Goal: Transaction & Acquisition: Purchase product/service

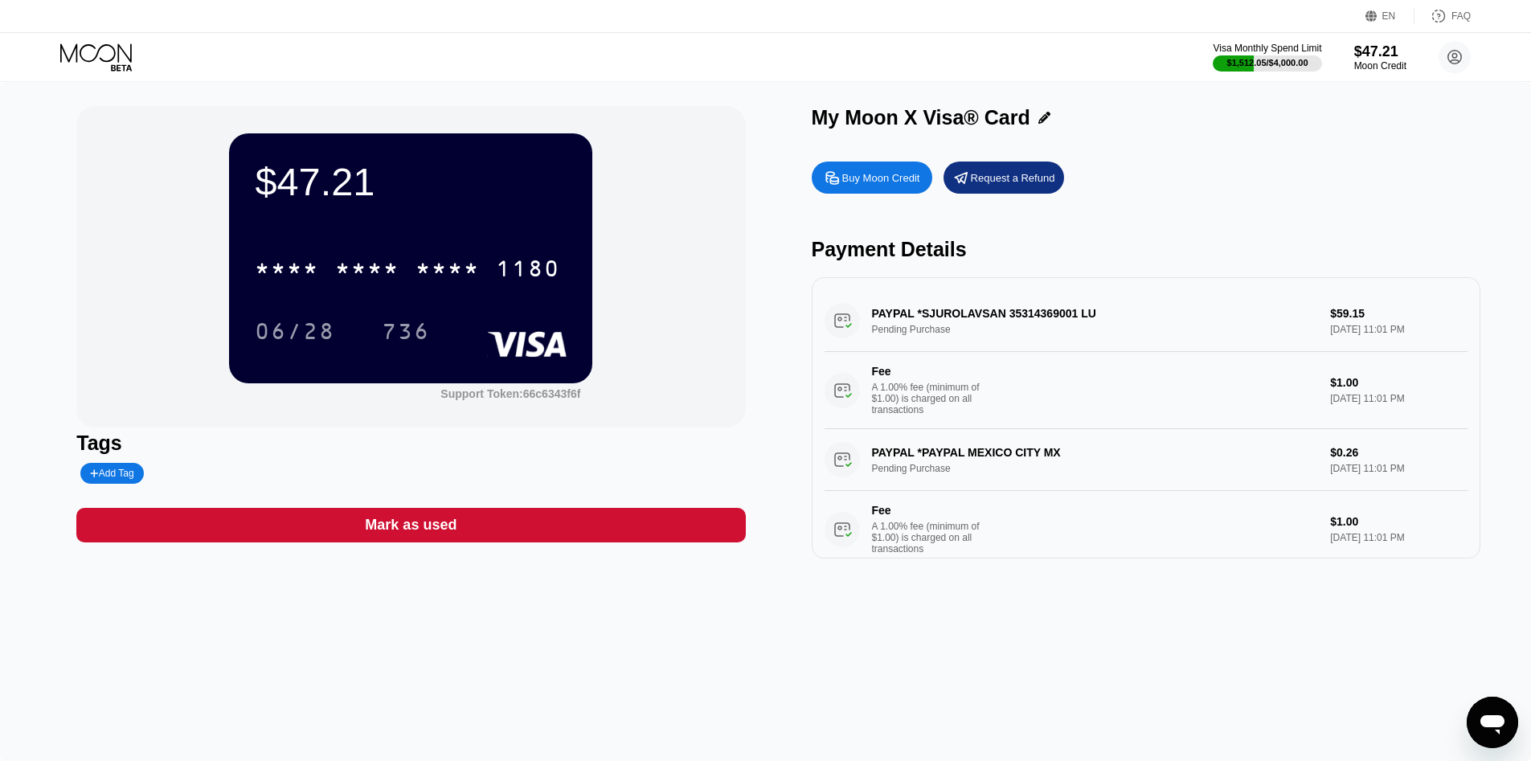
click at [37, 243] on div "$47.21 * * * * * * * * * * * * 1180 06/28 736 Support Token: 66c6343f6f Tags Ad…" at bounding box center [765, 421] width 1531 height 679
click at [1212, 194] on div "Buy Moon Credit Request a Refund Payment Details PAYPAL *SJUROLAVSAN 3531436900…" at bounding box center [1146, 355] width 668 height 405
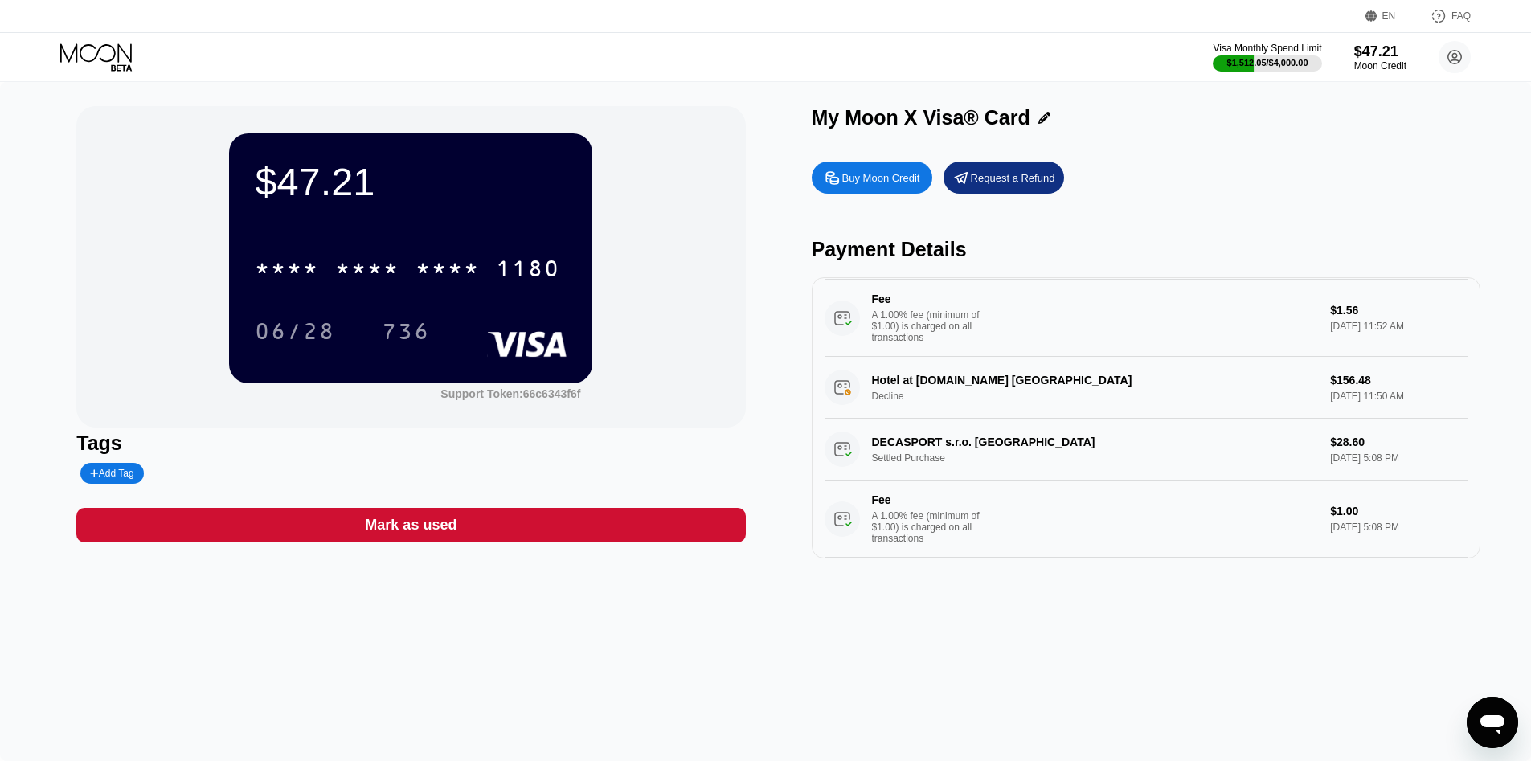
scroll to position [1435, 0]
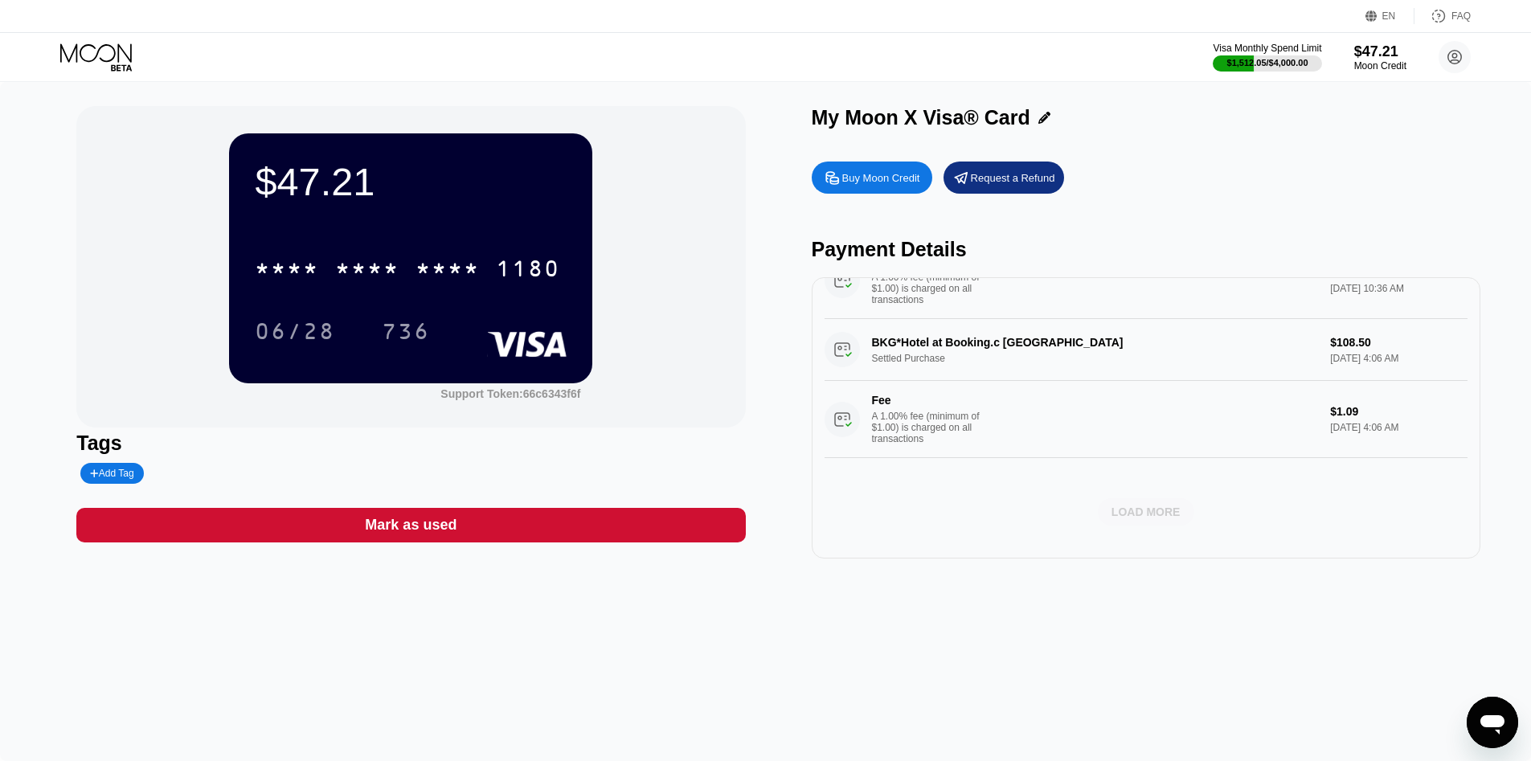
click at [1141, 505] on div "LOAD MORE" at bounding box center [1145, 512] width 69 height 14
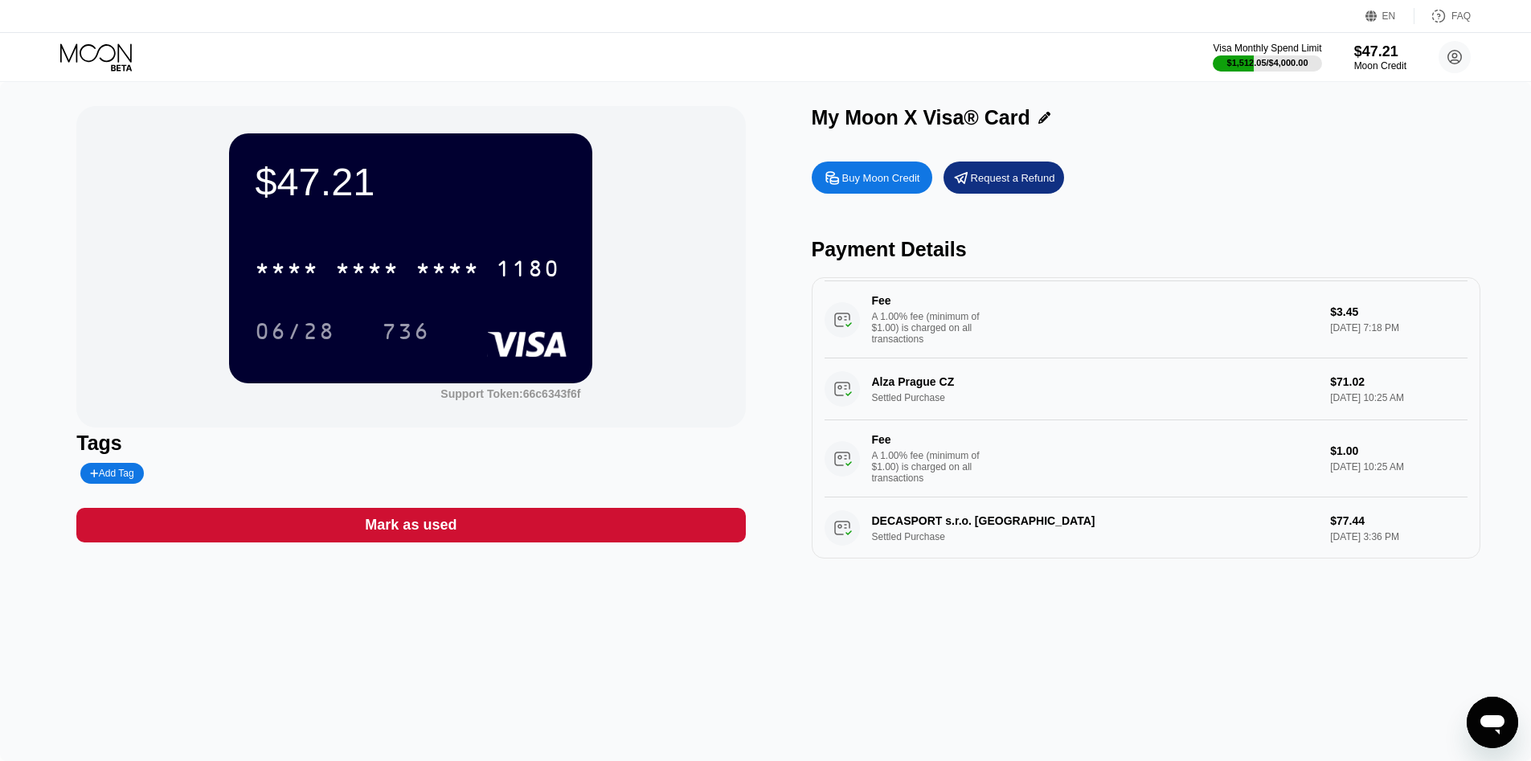
scroll to position [1909, 0]
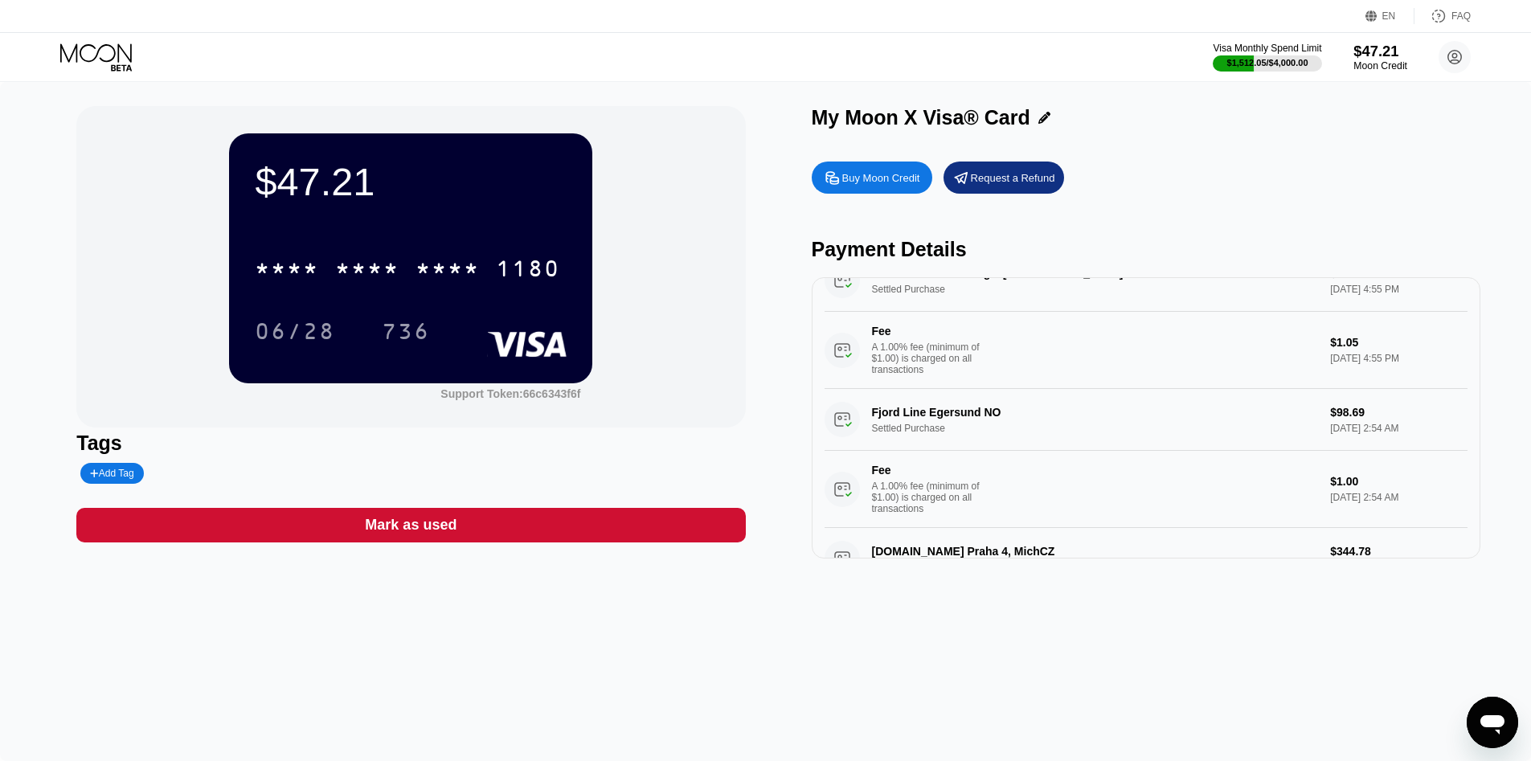
click at [1376, 53] on div "$47.21" at bounding box center [1380, 51] width 54 height 17
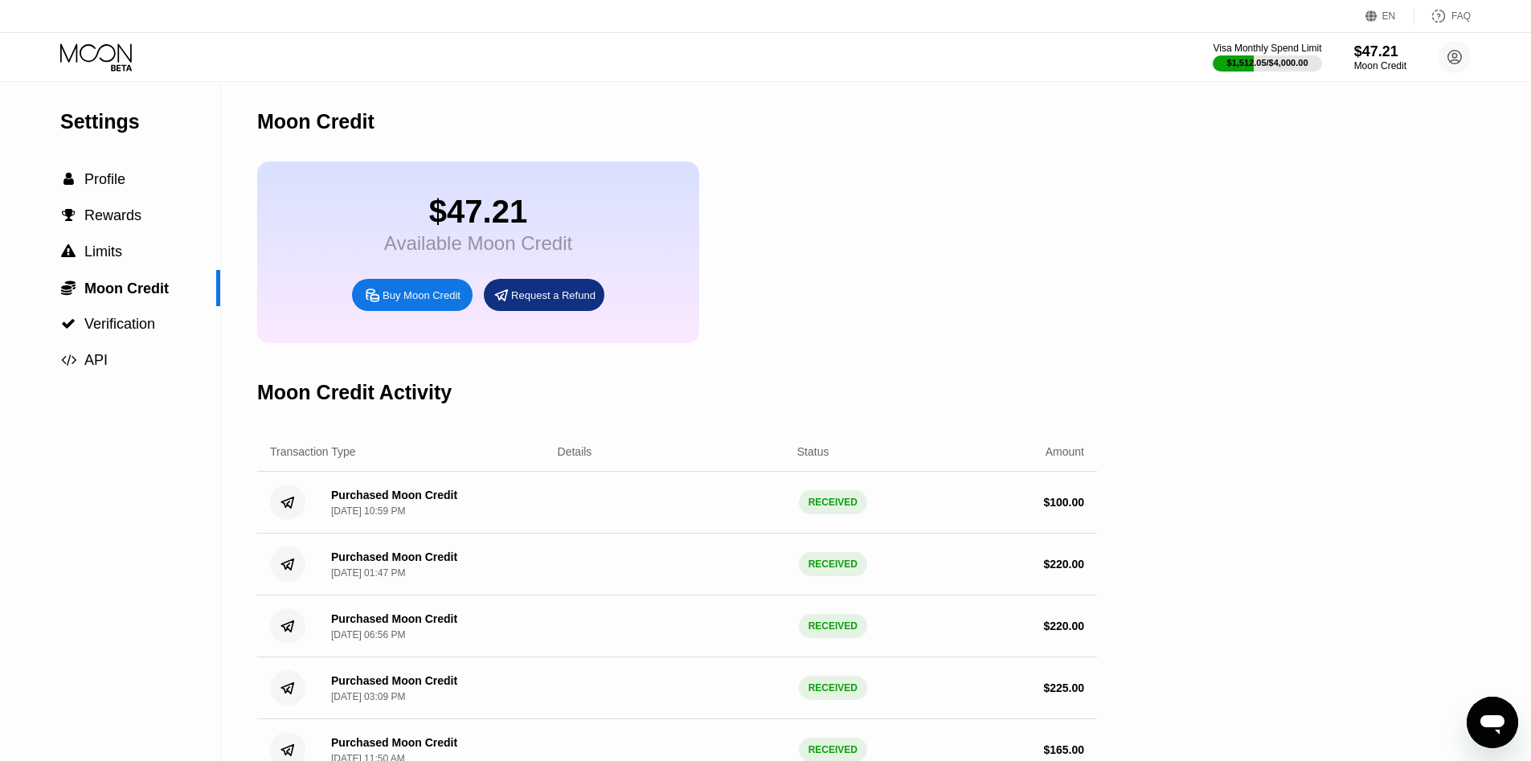
click at [407, 301] on div "Buy Moon Credit" at bounding box center [421, 295] width 78 height 14
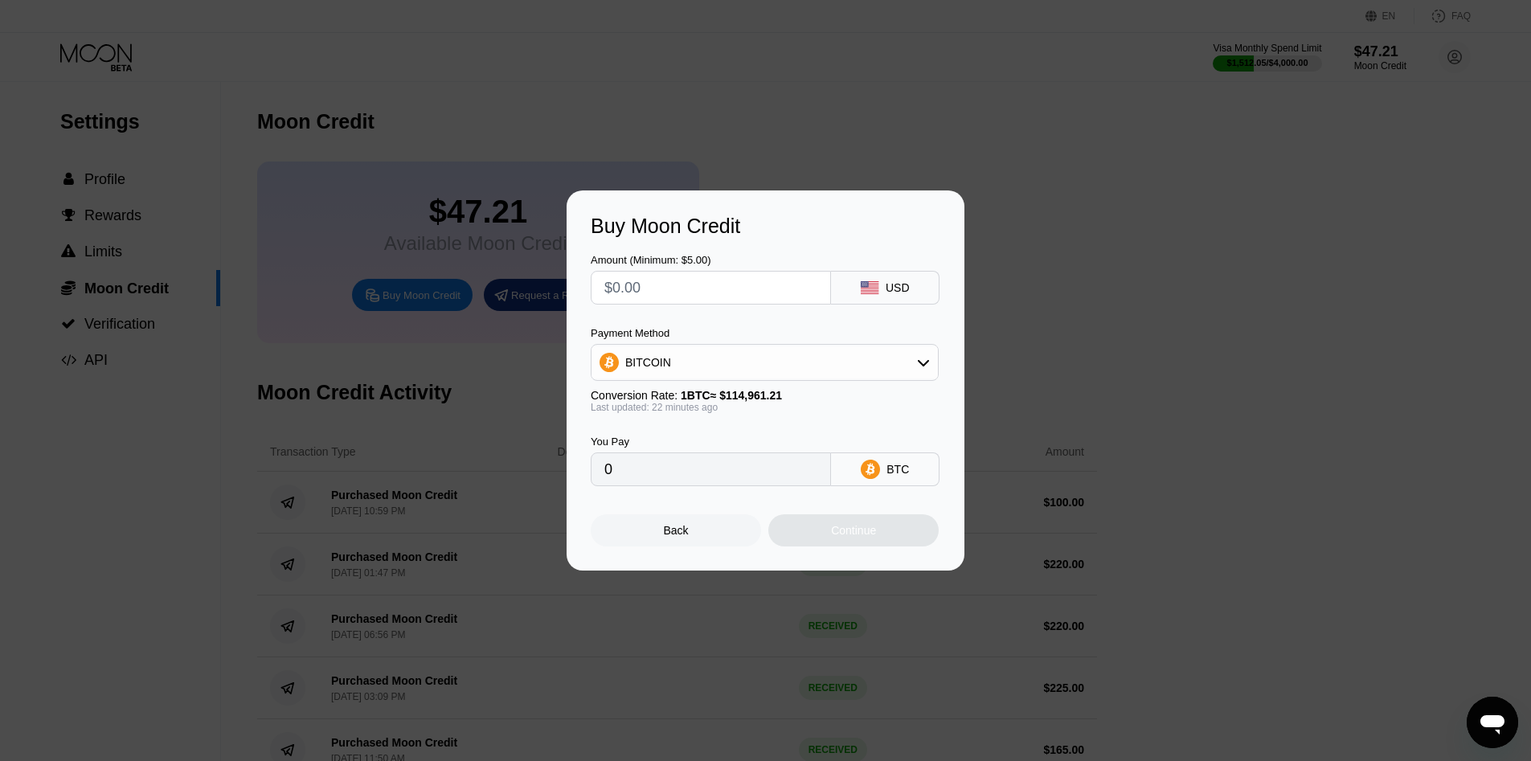
click at [653, 287] on input "text" at bounding box center [710, 288] width 213 height 32
type input "$2"
type input "0.00001746"
type input "$22"
type input "0.00019198"
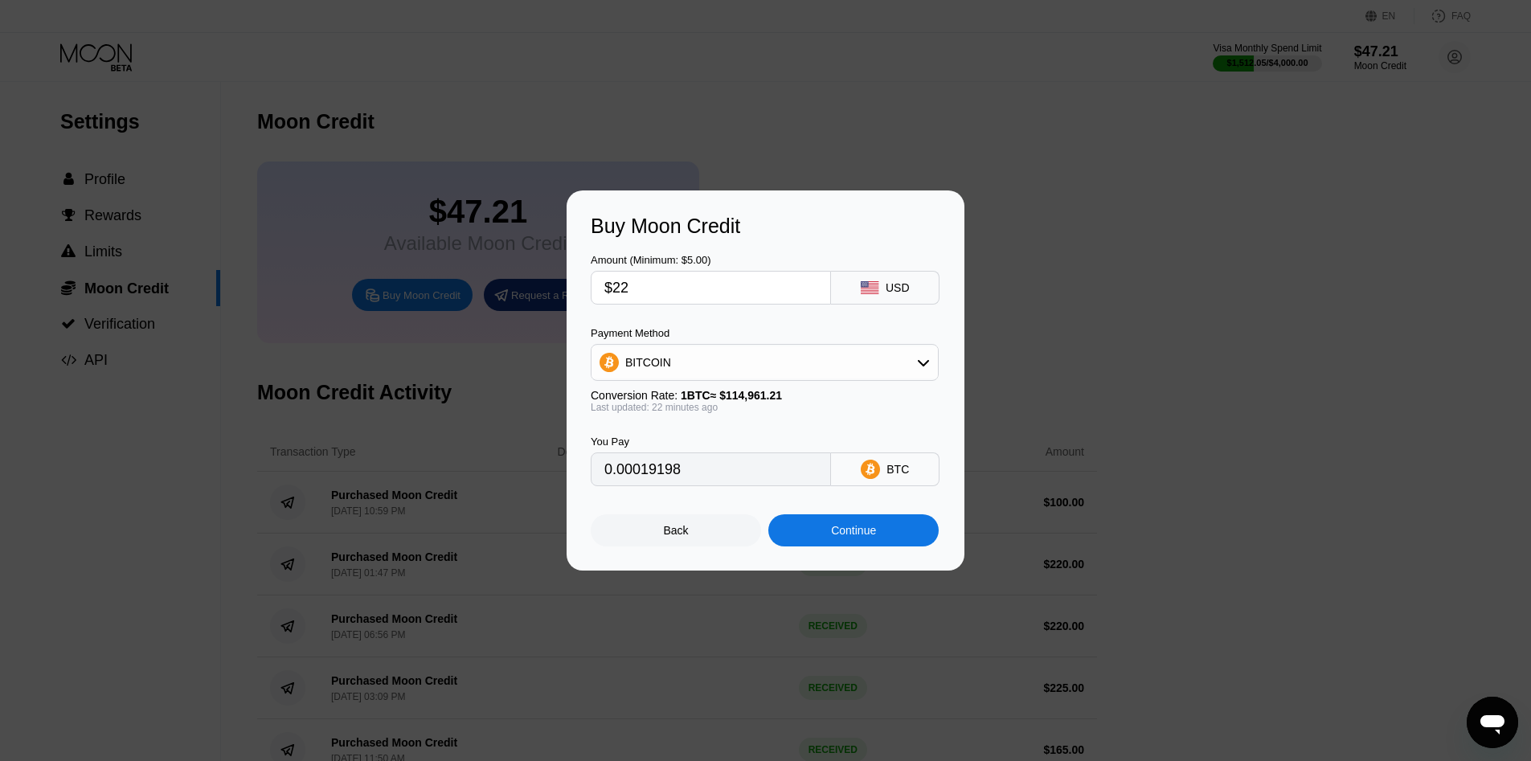
type input "$225"
type input "0.00196333"
type input "$225"
click at [832, 521] on div "Continue" at bounding box center [853, 530] width 170 height 32
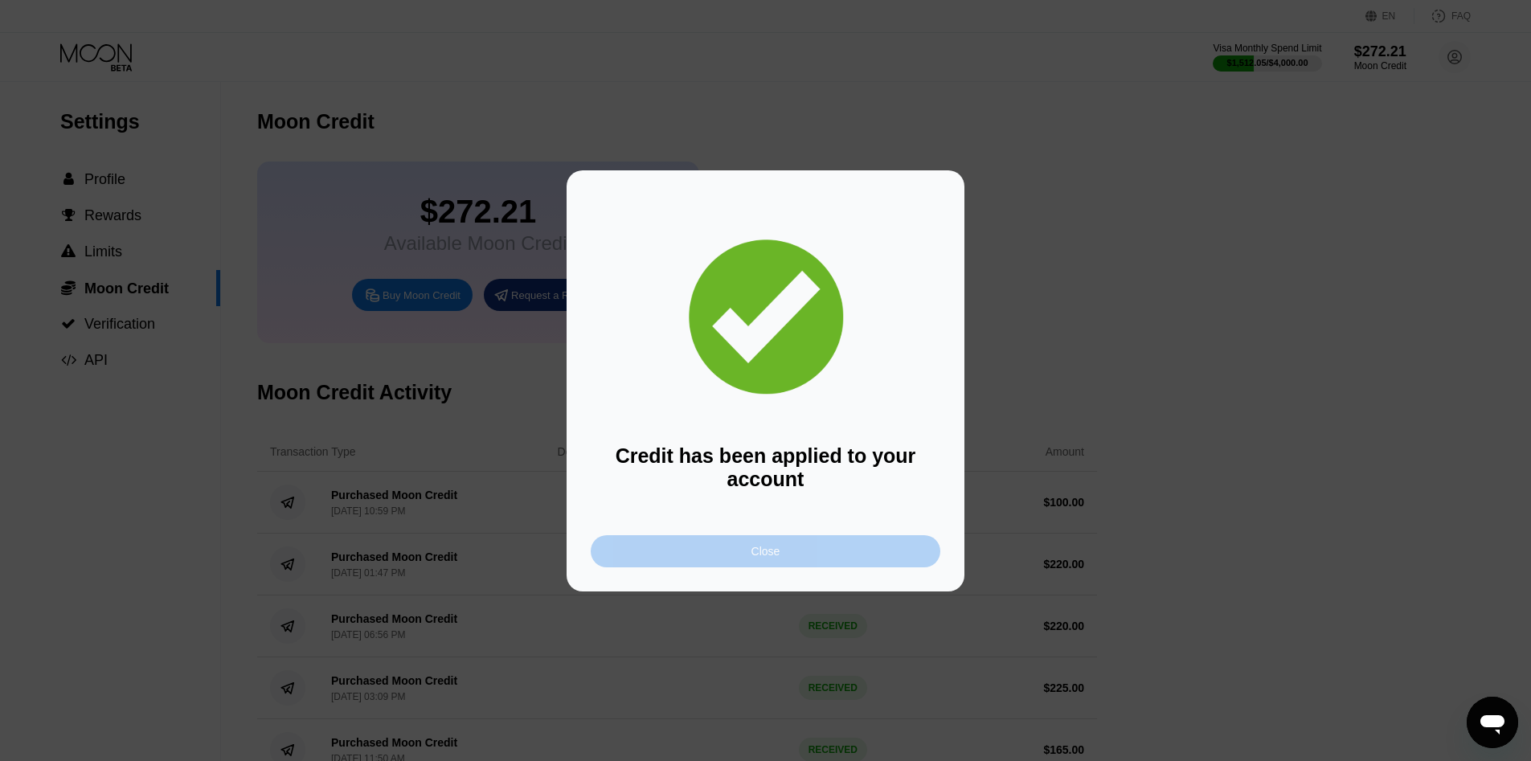
click at [740, 554] on div "Close" at bounding box center [766, 551] width 350 height 32
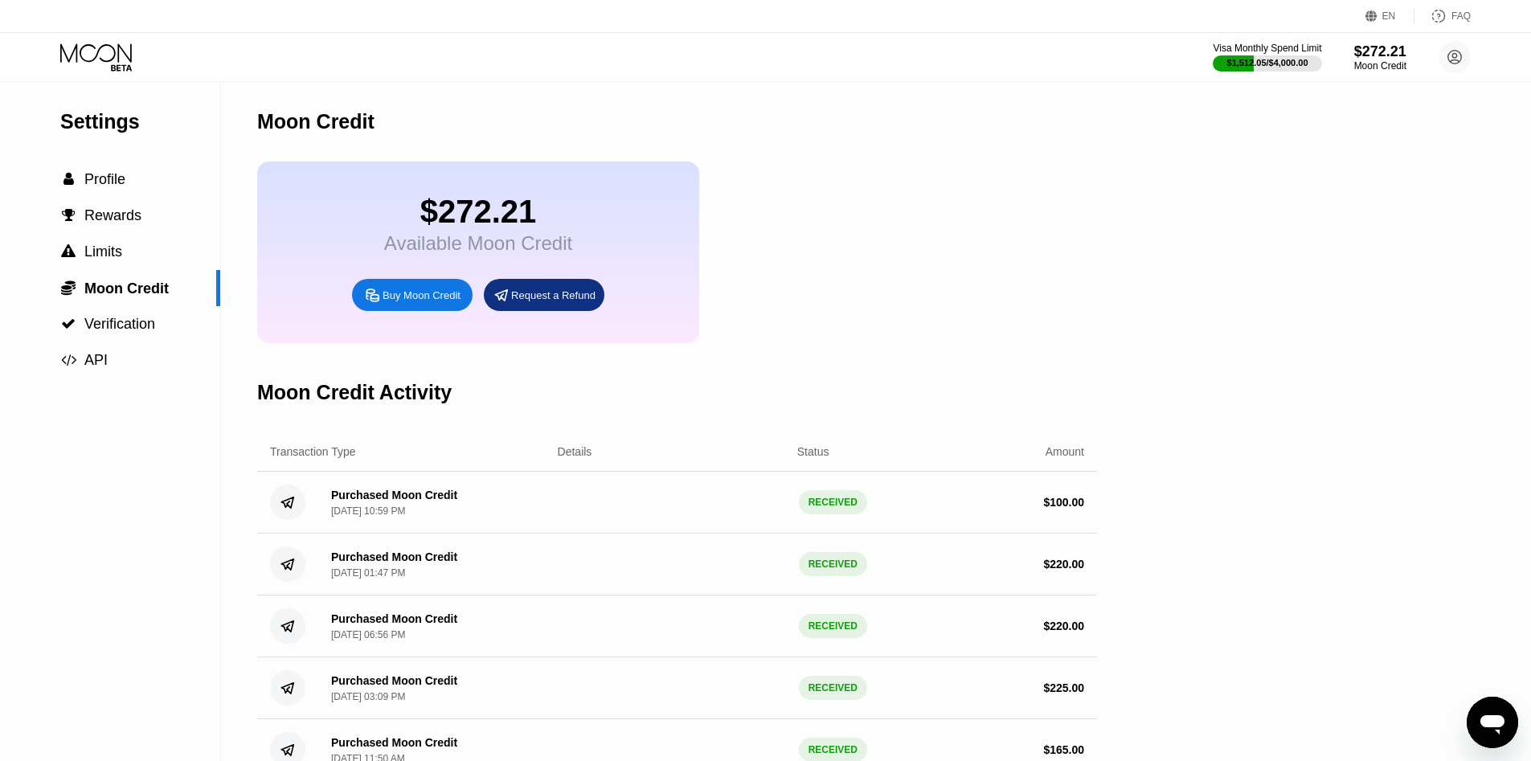
click at [85, 53] on icon at bounding box center [97, 57] width 75 height 28
